Goal: Information Seeking & Learning: Learn about a topic

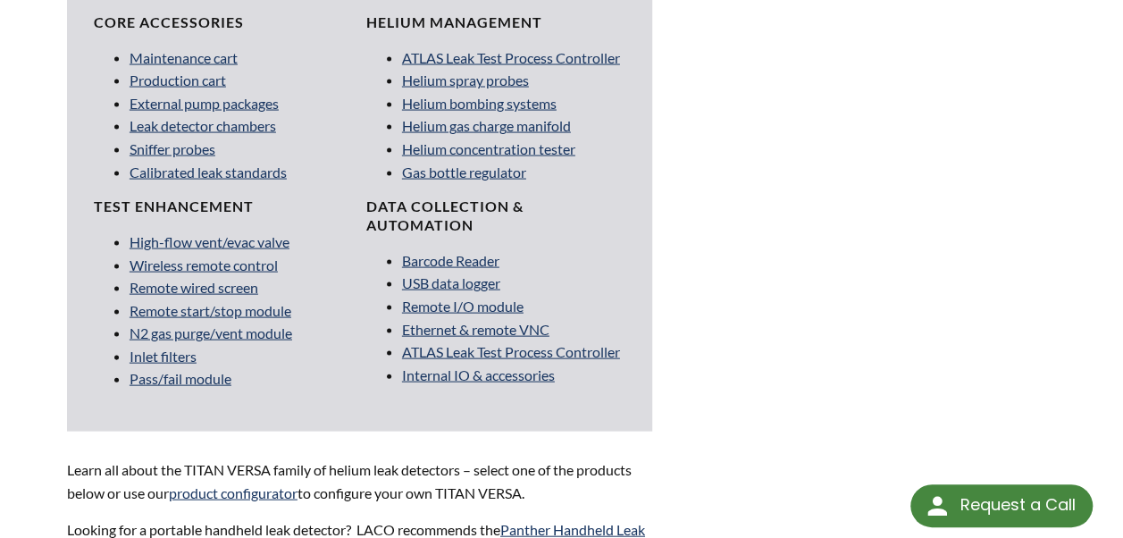
scroll to position [1603, 0]
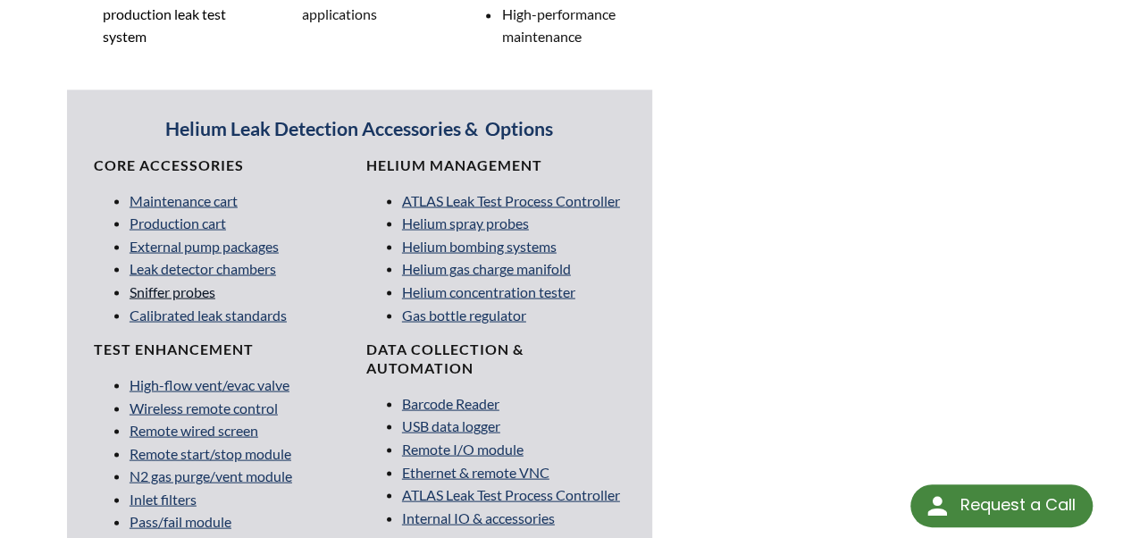
click at [207, 282] on link "Sniffer probes" at bounding box center [173, 290] width 86 height 17
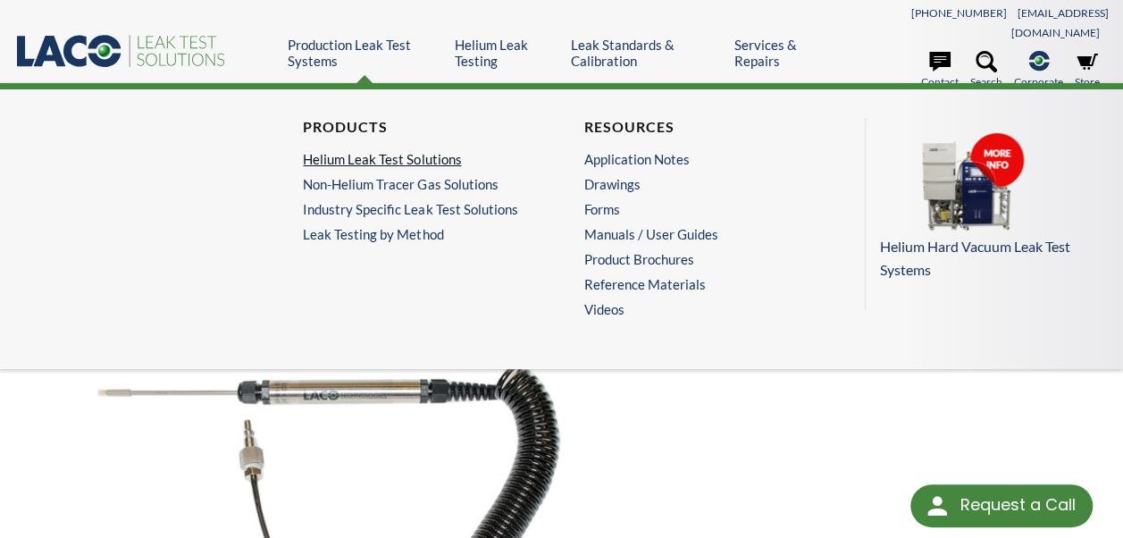
click at [368, 151] on link "Helium Leak Test Solutions" at bounding box center [416, 159] width 227 height 16
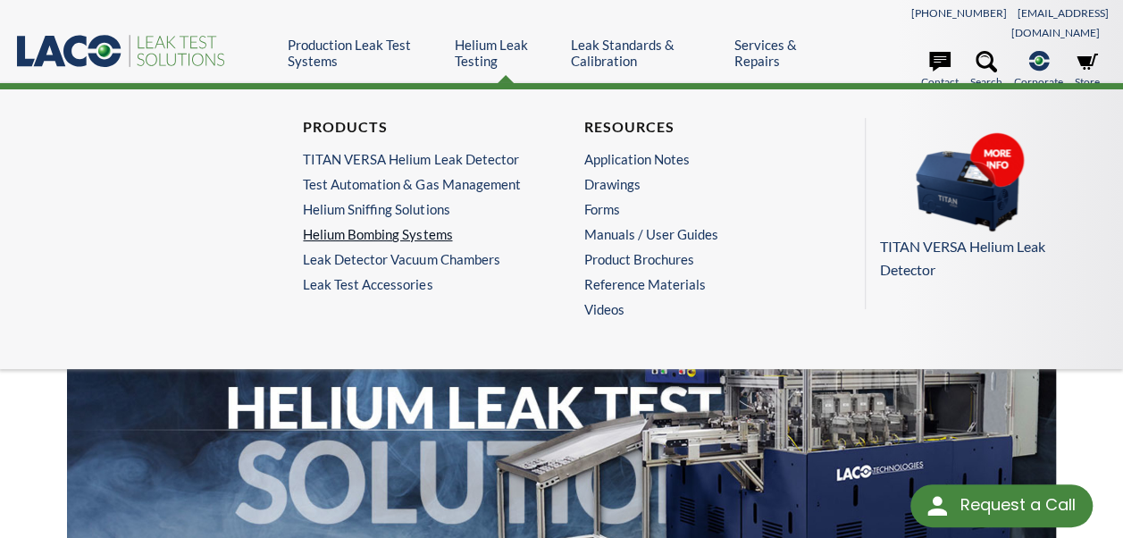
click at [411, 226] on link "Helium Bombing Systems" at bounding box center [416, 234] width 227 height 16
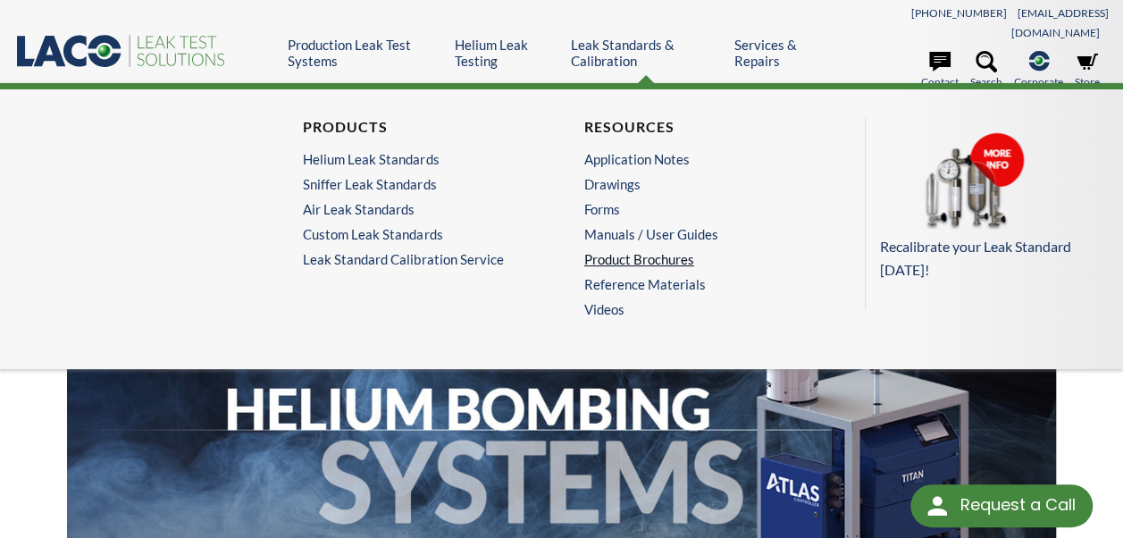
click at [609, 252] on link "Product Brochures" at bounding box center [697, 259] width 227 height 16
